Goal: Transaction & Acquisition: Download file/media

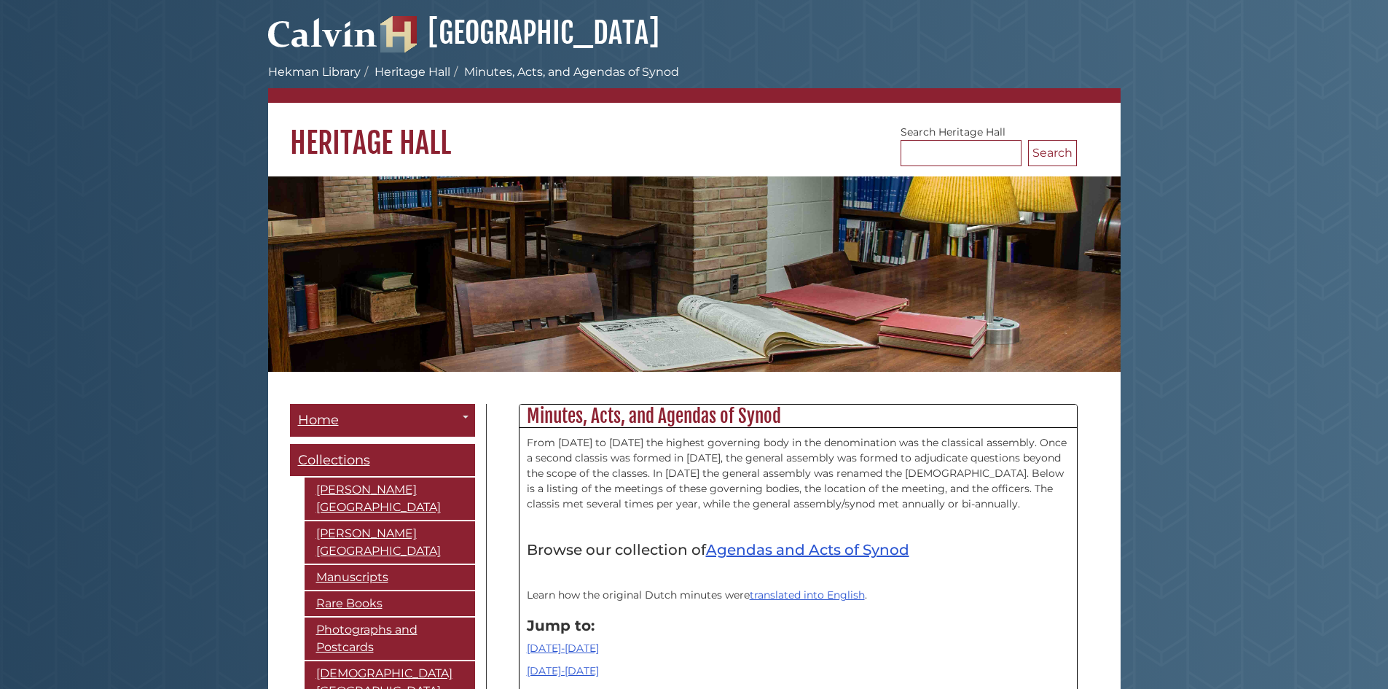
scroll to position [17607, 0]
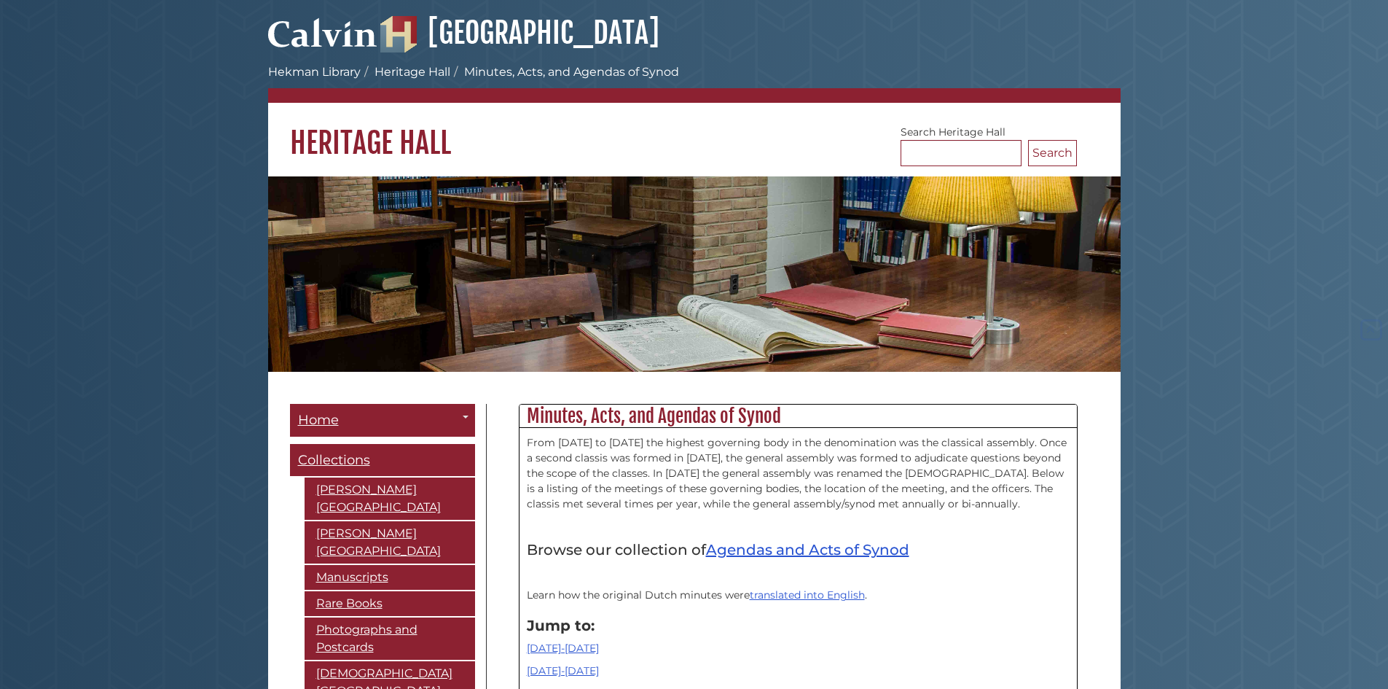
scroll to position [17607, 0]
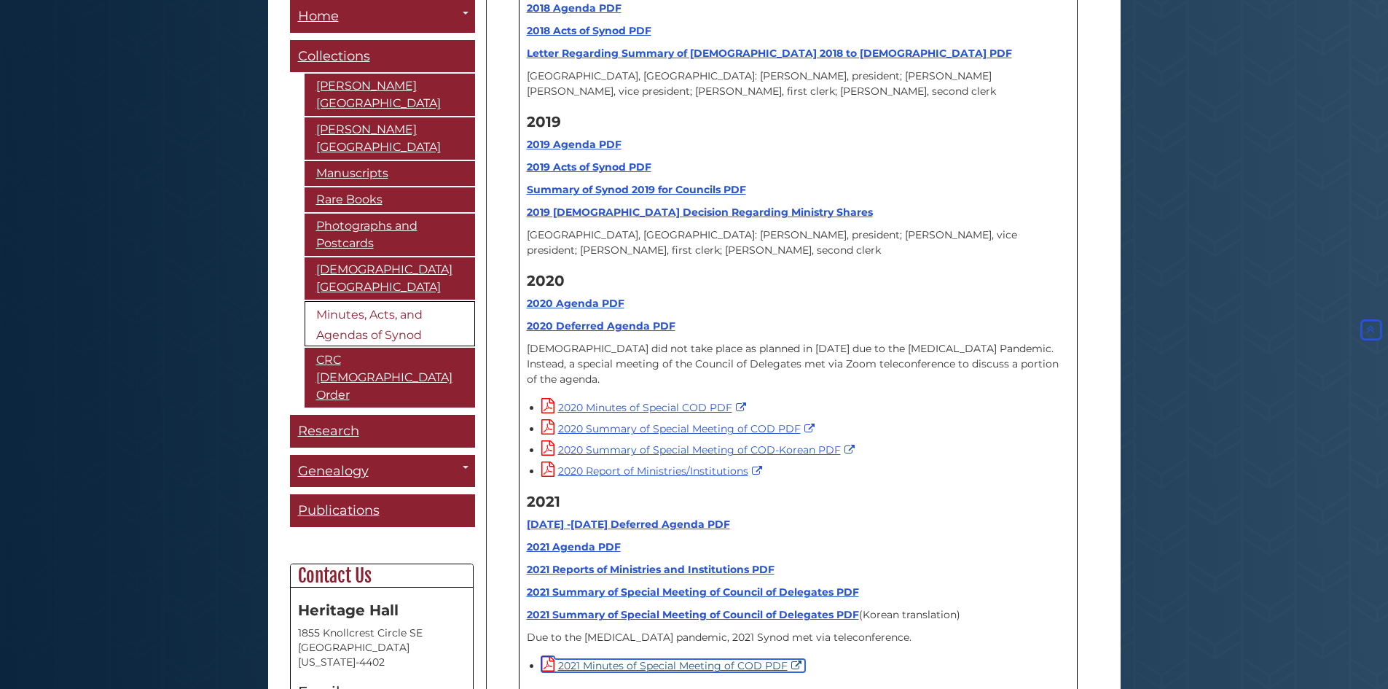
click at [601, 659] on link "2021 Minutes of Special Meeting of COD PDF" at bounding box center [673, 665] width 264 height 13
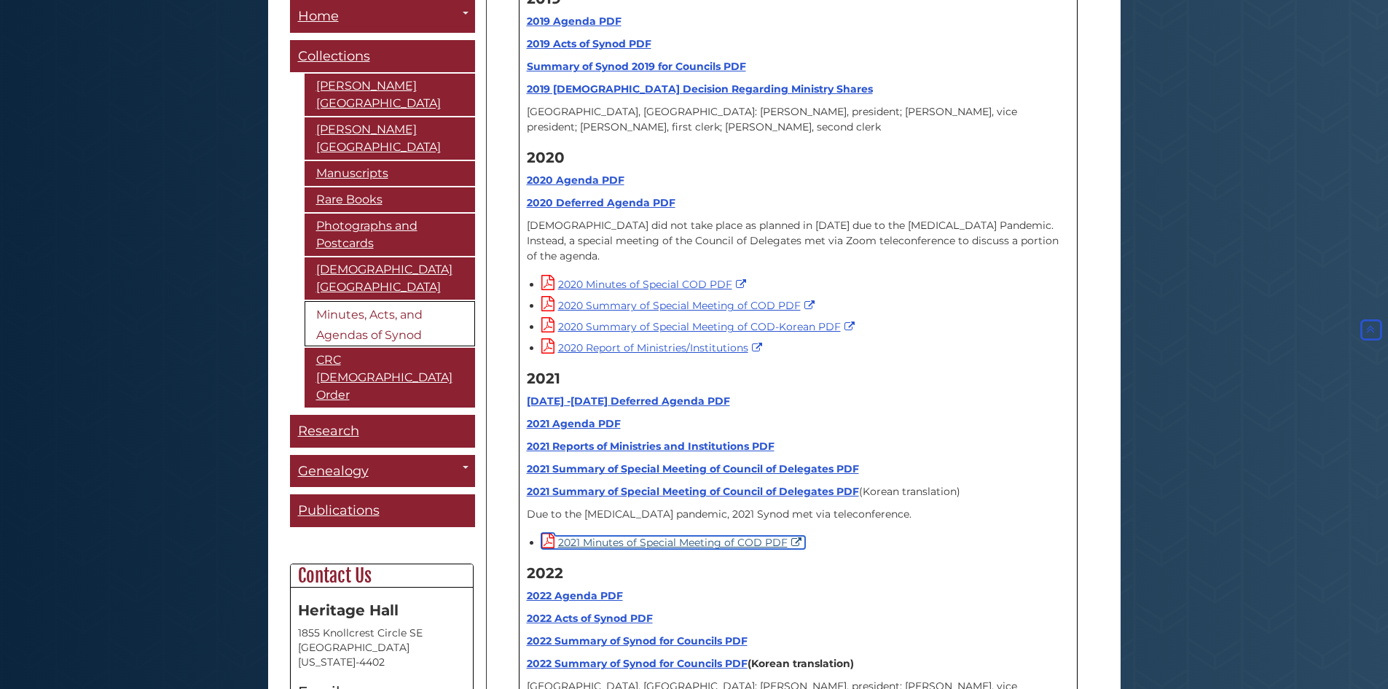
scroll to position [17753, 0]
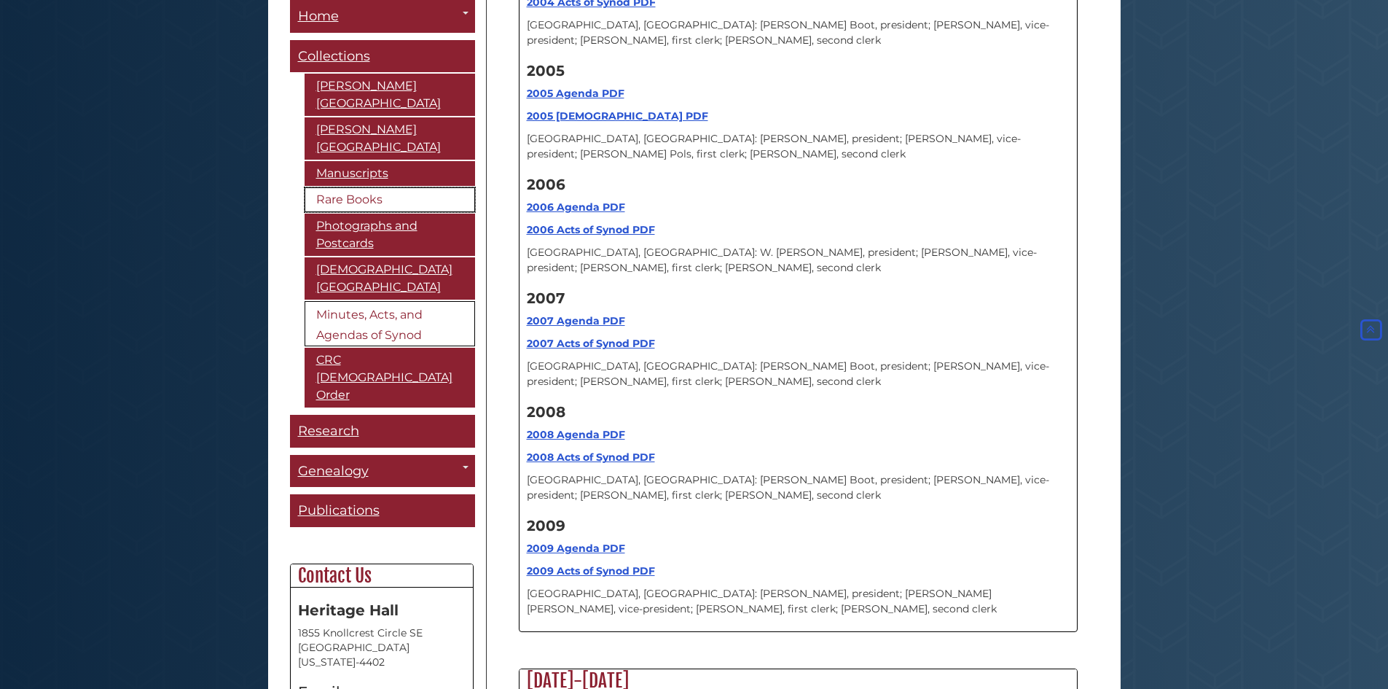
scroll to position [17766, 0]
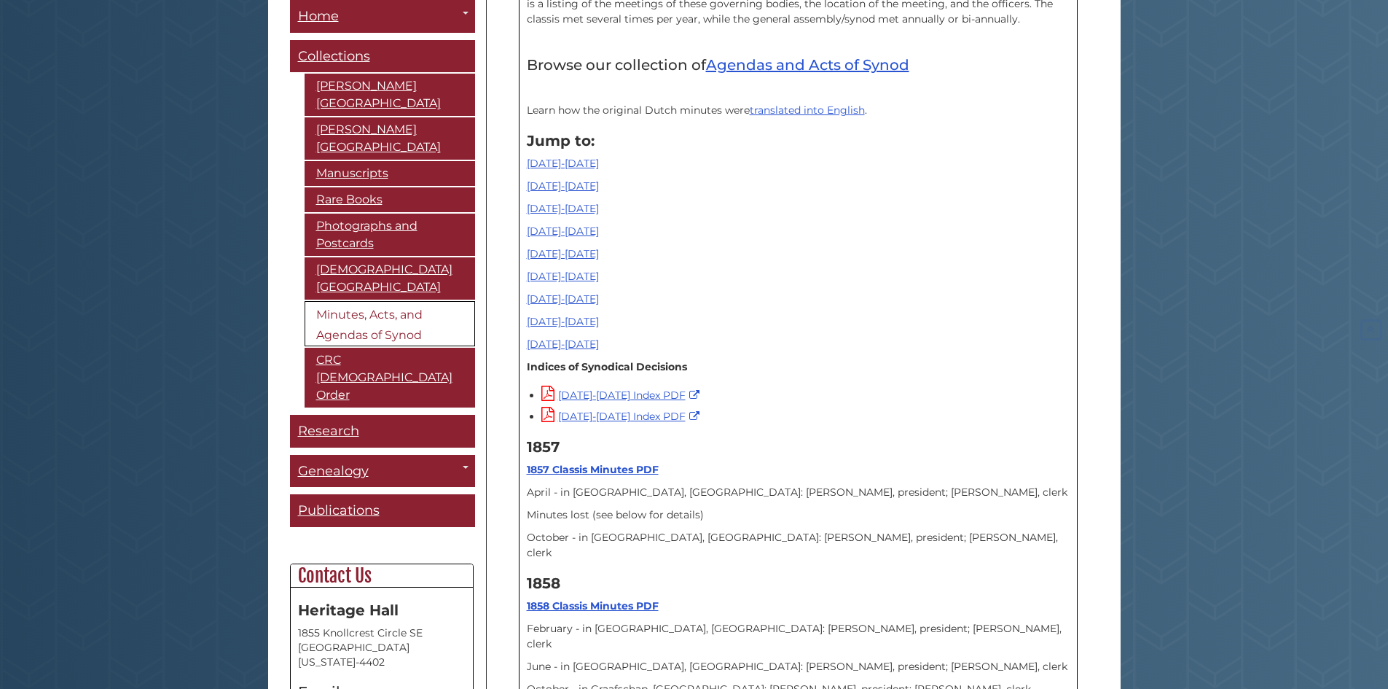
scroll to position [18012, 0]
